Goal: Information Seeking & Learning: Learn about a topic

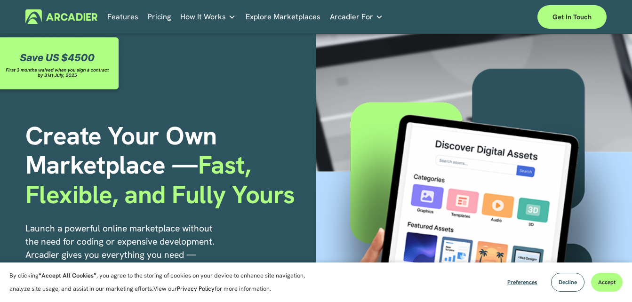
click at [128, 19] on link "Features" at bounding box center [122, 16] width 31 height 15
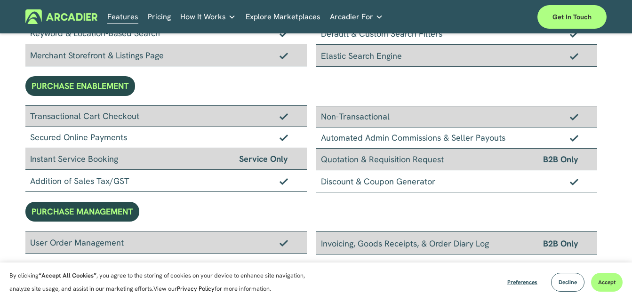
scroll to position [223, 0]
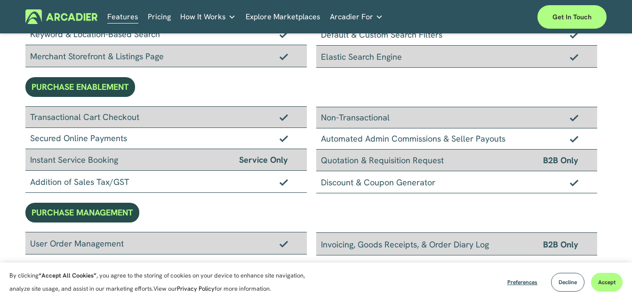
click at [290, 125] on div "Transactional Cart Checkout" at bounding box center [165, 117] width 281 height 22
click at [341, 121] on div "Non-Transactional" at bounding box center [456, 118] width 281 height 22
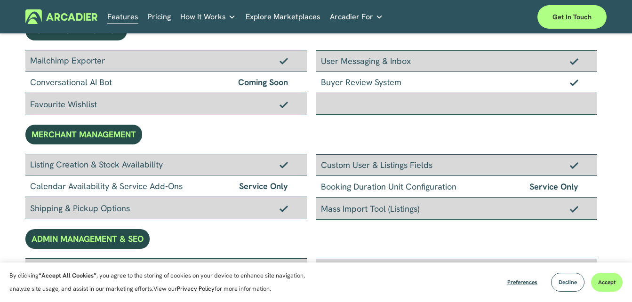
scroll to position [466, 0]
click at [162, 18] on link "Pricing" at bounding box center [159, 16] width 23 height 15
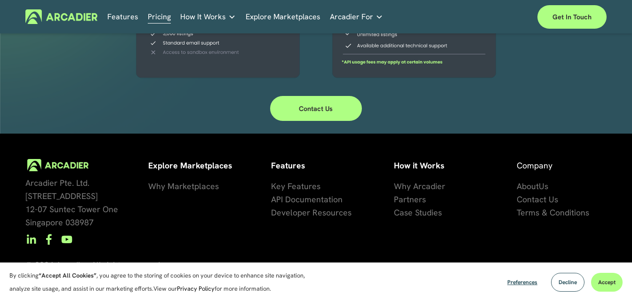
scroll to position [339, 0]
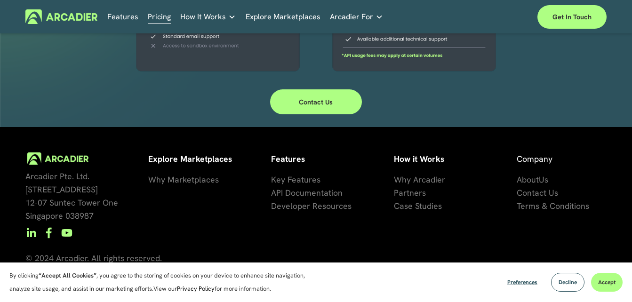
click at [310, 104] on link "Contact Us" at bounding box center [315, 101] width 91 height 25
